Goal: Find specific page/section: Find specific page/section

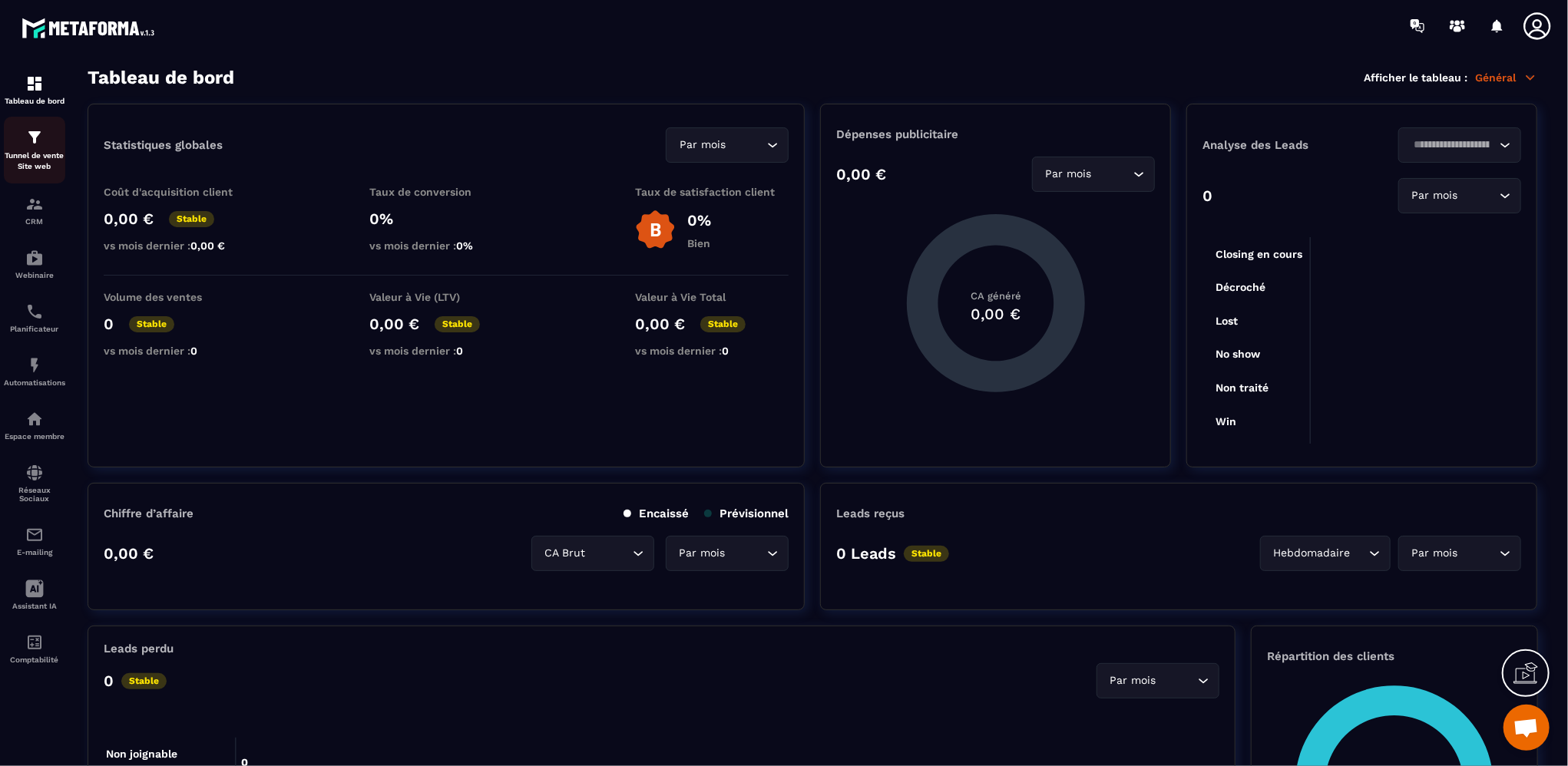
click at [39, 159] on p "Tunnel de vente Site web" at bounding box center [35, 162] width 61 height 22
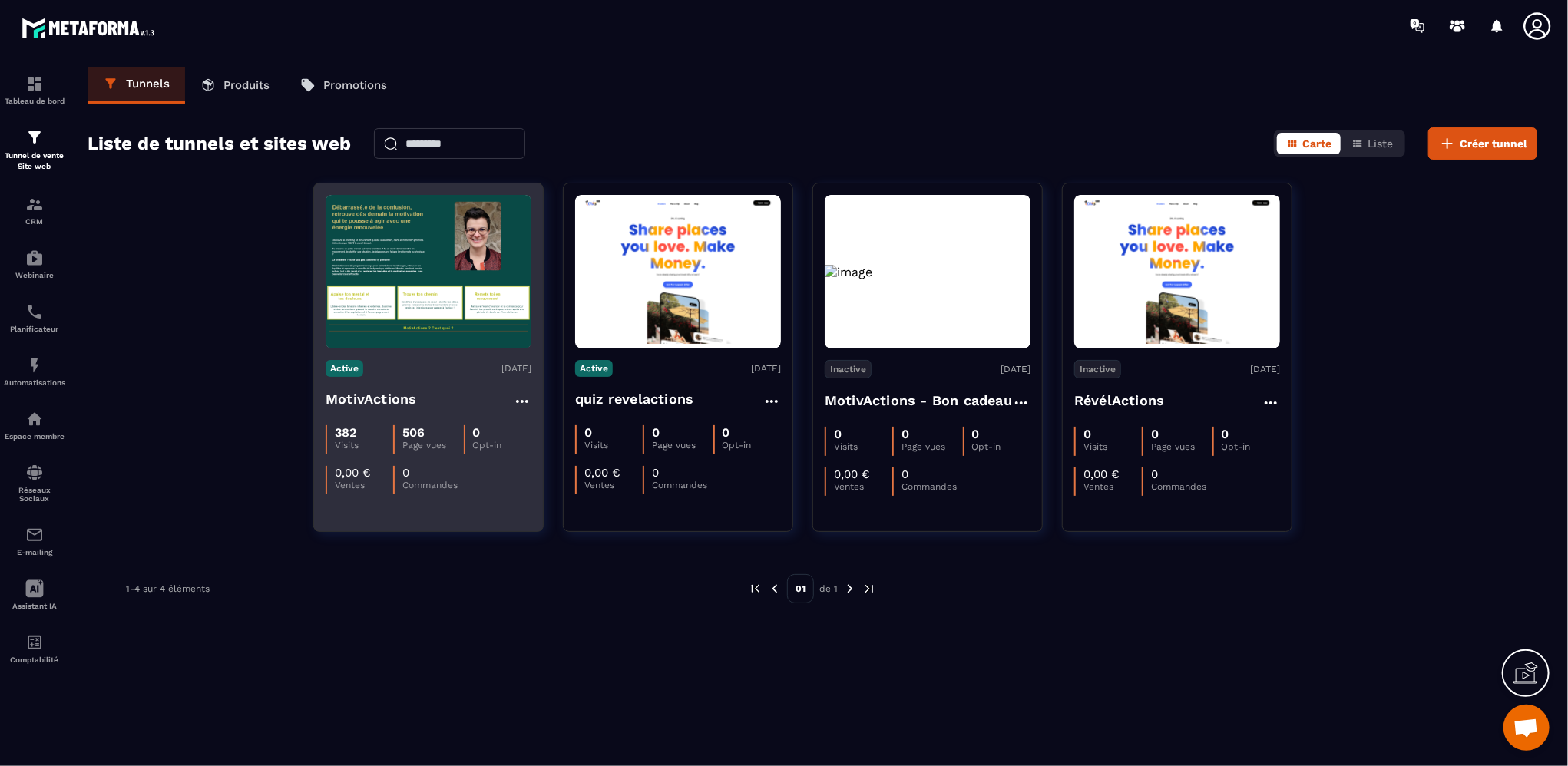
click at [400, 404] on h4 "MotivActions" at bounding box center [371, 399] width 91 height 22
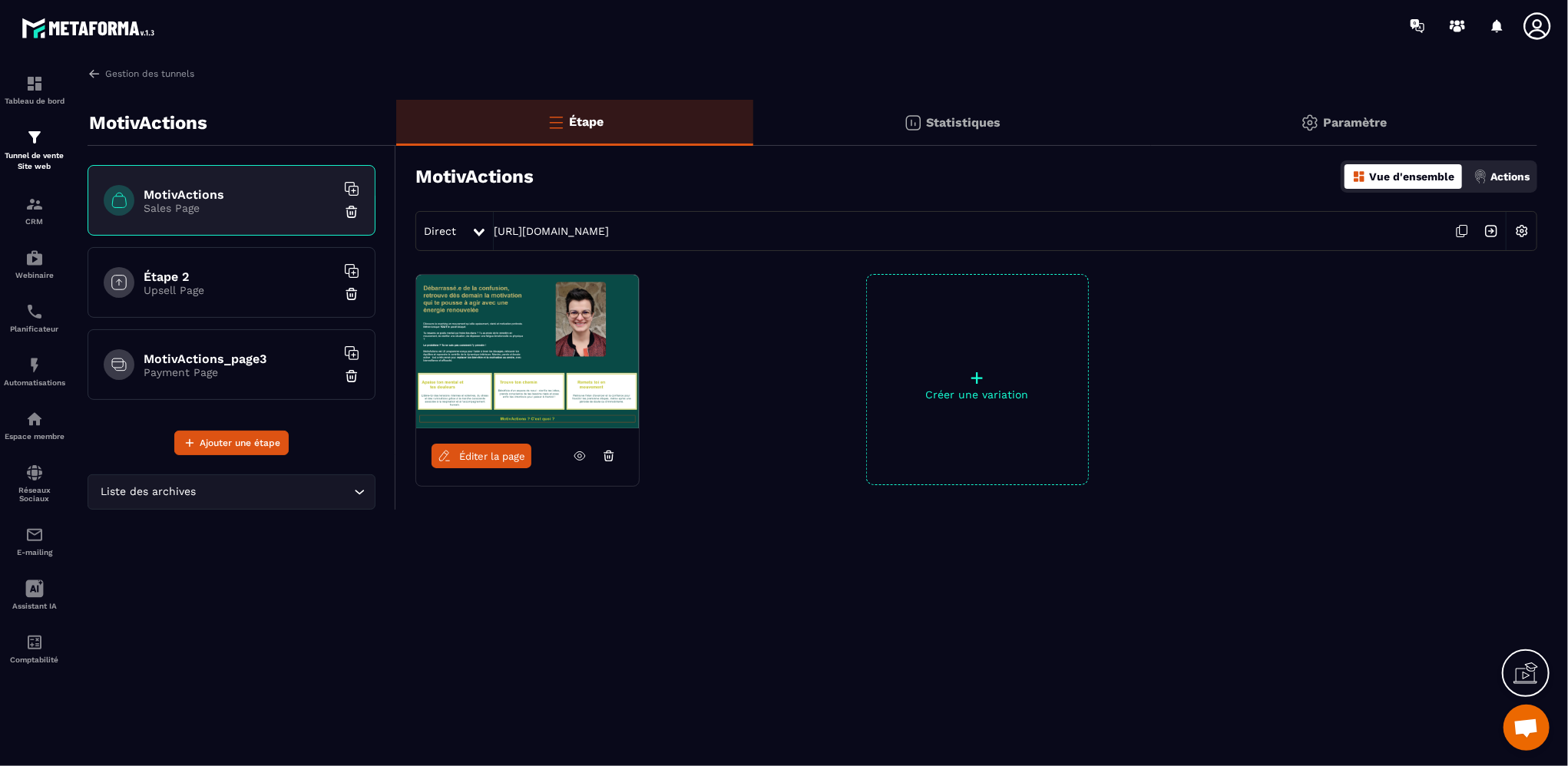
click at [960, 130] on div "Statistiques" at bounding box center [952, 122] width 397 height 46
